Goal: Task Accomplishment & Management: Complete application form

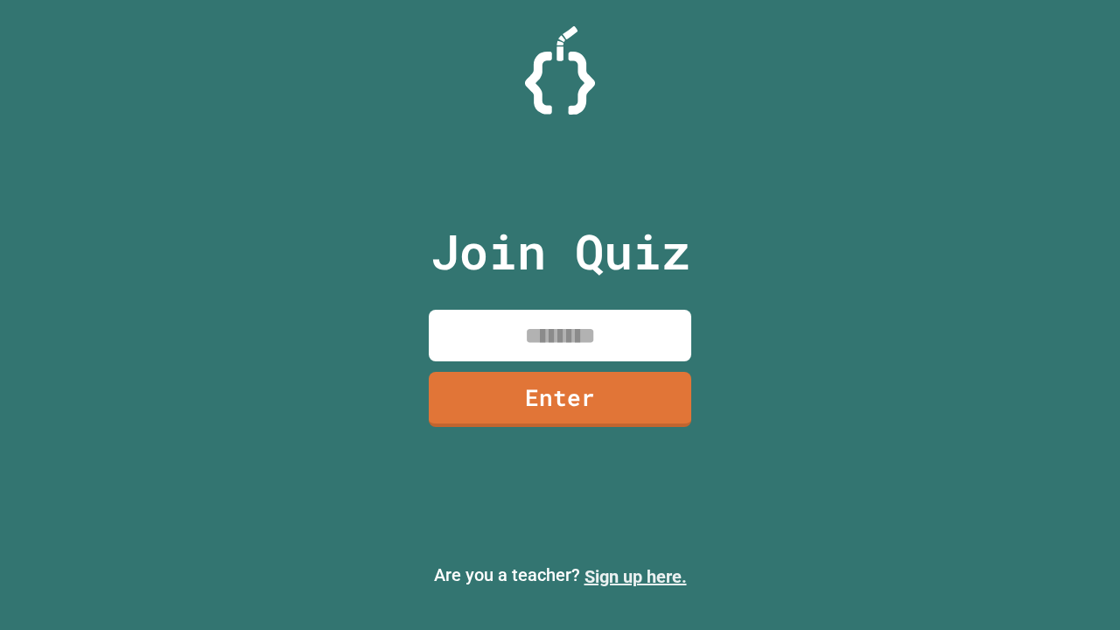
click at [635, 577] on link "Sign up here." at bounding box center [635, 576] width 102 height 21
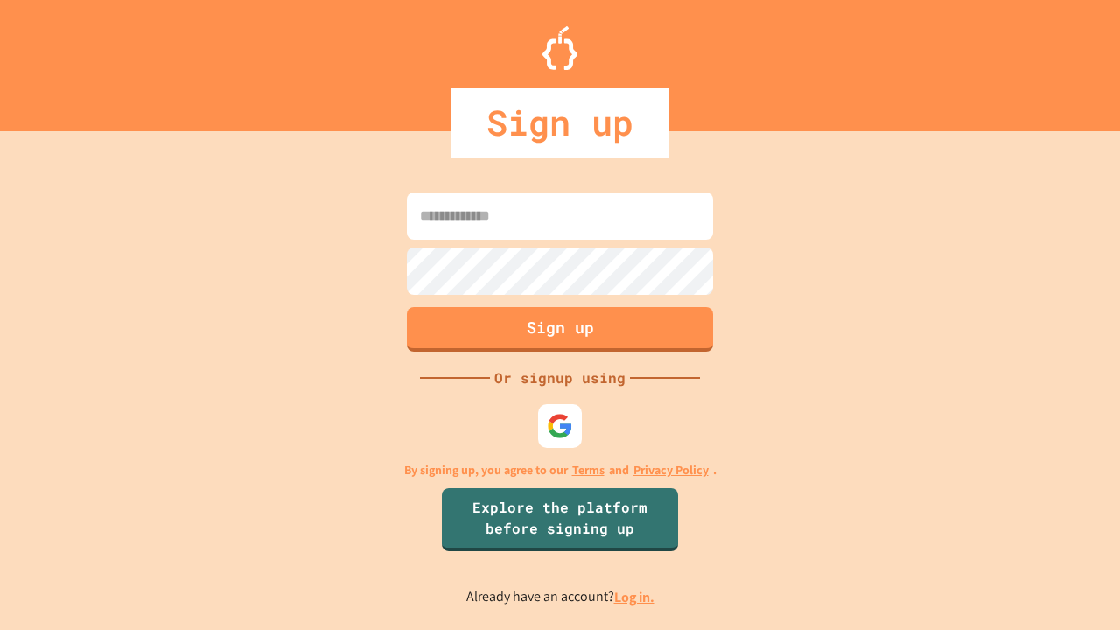
click at [635, 597] on link "Log in." at bounding box center [634, 597] width 40 height 18
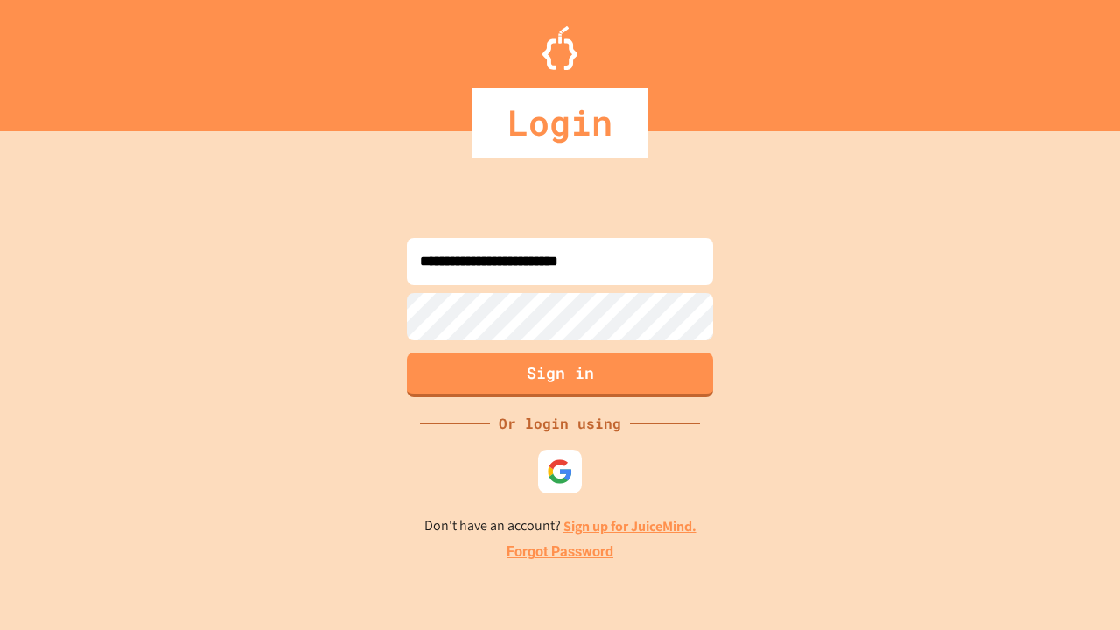
type input "**********"
